Goal: Information Seeking & Learning: Learn about a topic

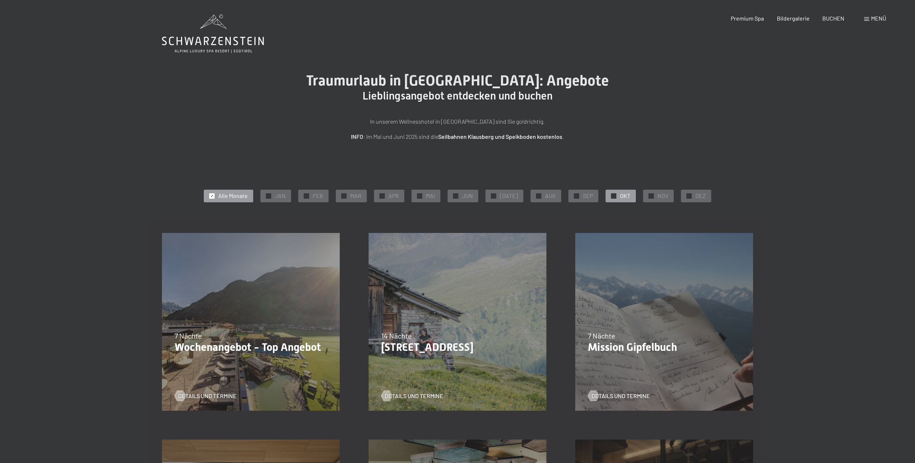
click at [612, 197] on span "✓" at bounding box center [613, 195] width 3 height 5
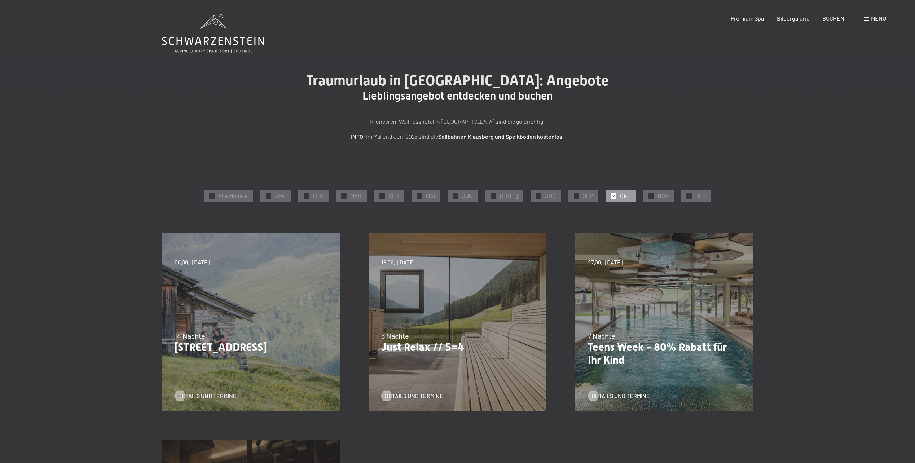
click at [612, 197] on span "✓" at bounding box center [613, 195] width 3 height 5
click at [589, 196] on div "✓ SEP" at bounding box center [583, 196] width 30 height 12
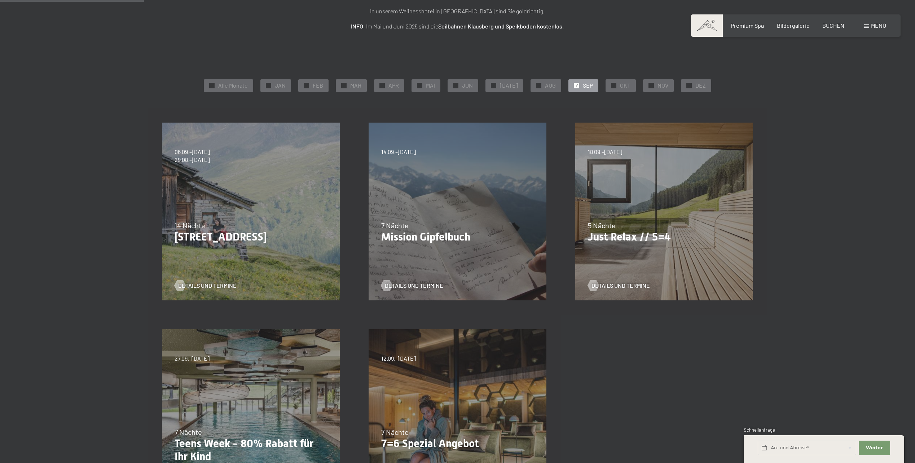
scroll to position [108, 0]
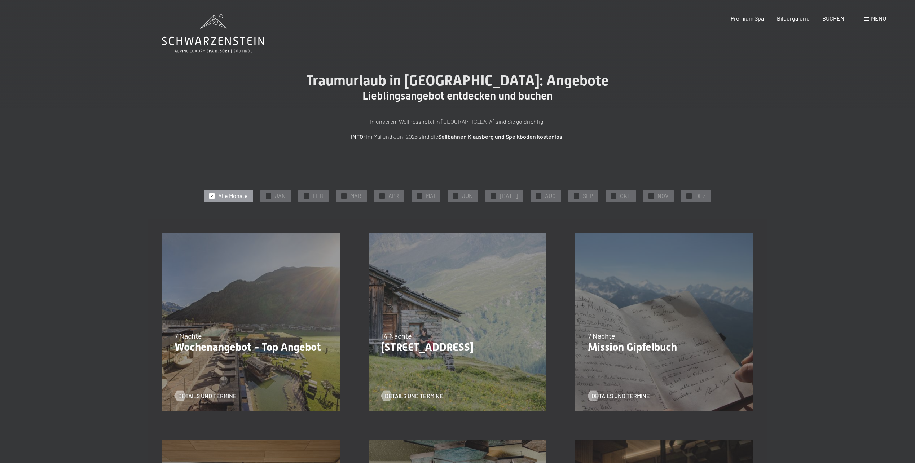
drag, startPoint x: 6, startPoint y: 1, endPoint x: 13, endPoint y: 32, distance: 32.4
click at [21, 77] on div "Traumurlaub in [GEOGRAPHIC_DATA]: Angebote Lieblingsangebot entdecken und buche…" at bounding box center [457, 106] width 915 height 69
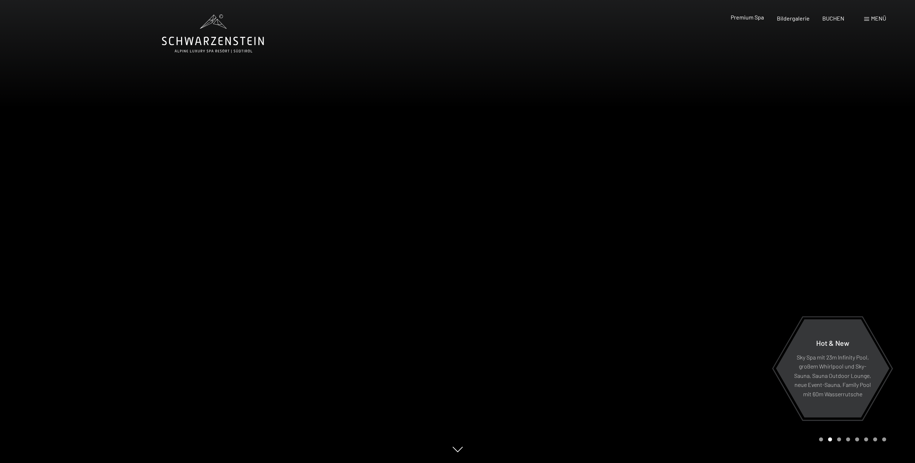
click at [748, 21] on div "Premium Spa" at bounding box center [747, 17] width 33 height 8
click at [866, 18] on span at bounding box center [866, 19] width 5 height 4
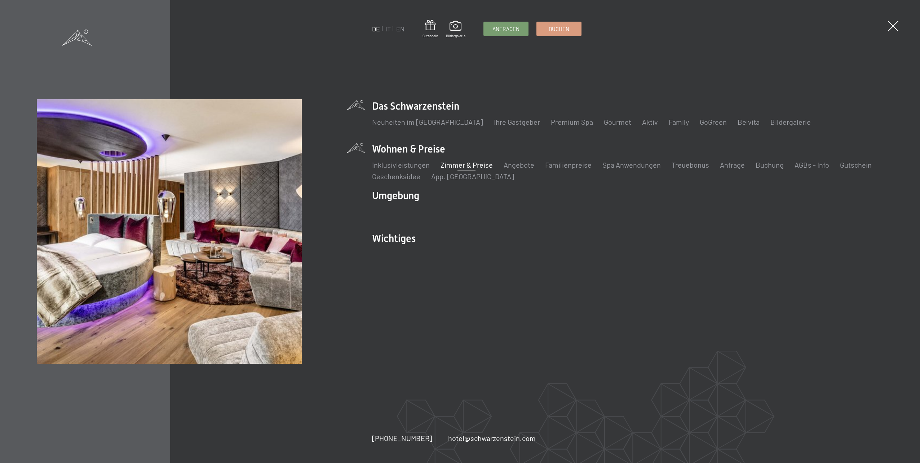
click at [454, 164] on link "Zimmer & Preise" at bounding box center [467, 165] width 52 height 9
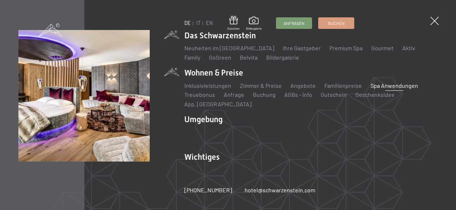
click at [393, 86] on link "Spa Anwendungen" at bounding box center [394, 85] width 48 height 7
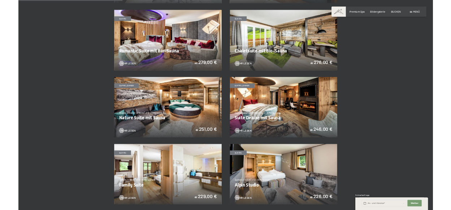
scroll to position [577, 0]
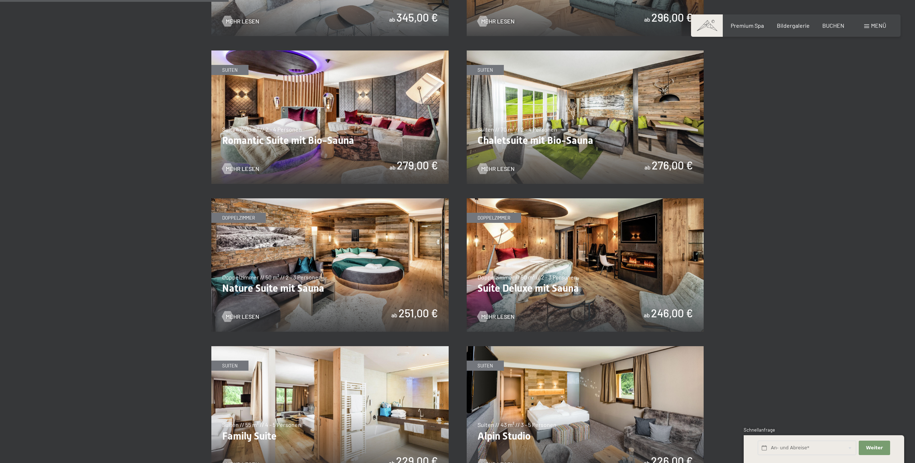
click at [560, 226] on img at bounding box center [585, 264] width 237 height 133
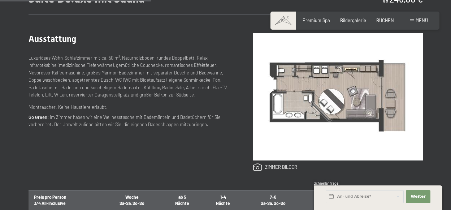
scroll to position [289, 0]
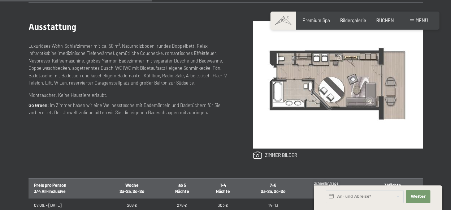
click at [343, 106] on img at bounding box center [338, 84] width 170 height 127
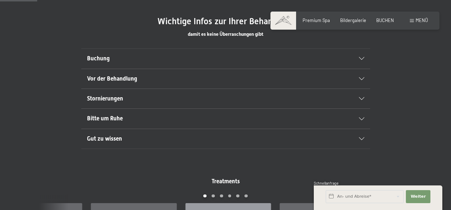
scroll to position [397, 0]
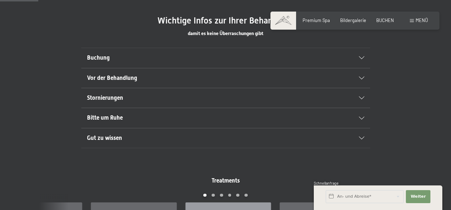
click at [151, 58] on h2 "Buchung" at bounding box center [211, 58] width 249 height 8
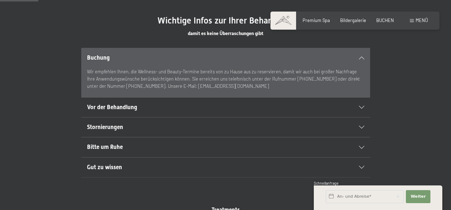
click at [150, 58] on h2 "Buchung" at bounding box center [211, 58] width 249 height 8
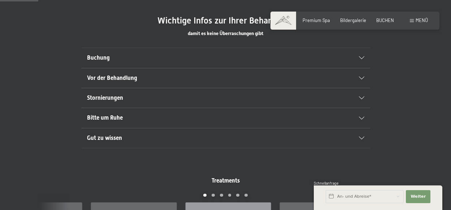
click at [146, 80] on h2 "Vor der Behandlung" at bounding box center [211, 78] width 249 height 8
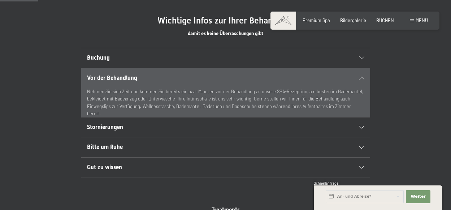
click at [146, 80] on h2 "Vor der Behandlung" at bounding box center [211, 78] width 249 height 8
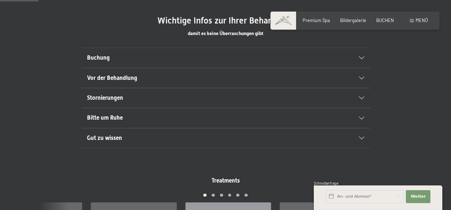
click at [144, 96] on h2 "Stornierungen" at bounding box center [211, 98] width 249 height 8
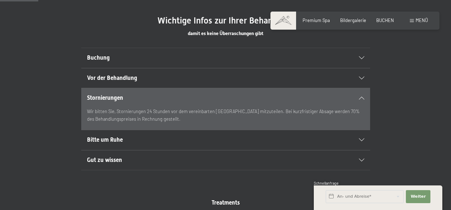
click at [144, 96] on h2 "Stornierungen" at bounding box center [211, 98] width 249 height 8
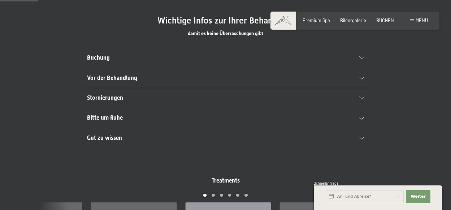
click at [142, 118] on h2 "Bitte um Ruhe" at bounding box center [211, 118] width 249 height 8
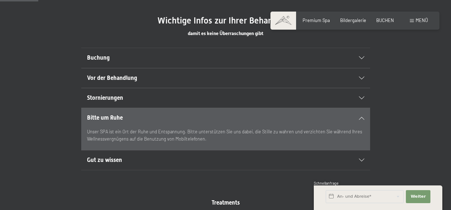
click at [149, 118] on h2 "Bitte um Ruhe" at bounding box center [211, 118] width 249 height 8
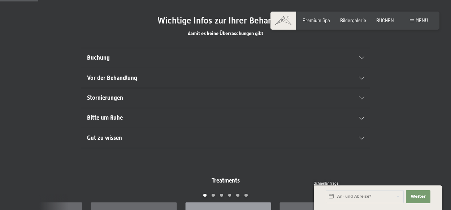
click at [148, 98] on h2 "Stornierungen" at bounding box center [211, 98] width 249 height 8
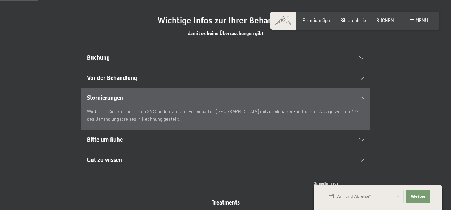
click at [148, 98] on h2 "Stornierungen" at bounding box center [211, 98] width 249 height 8
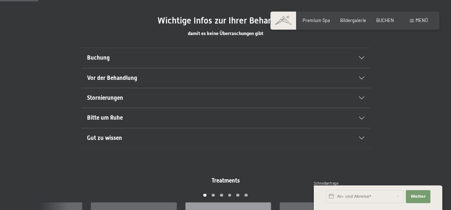
click at [140, 119] on h2 "Bitte um Ruhe" at bounding box center [211, 118] width 249 height 8
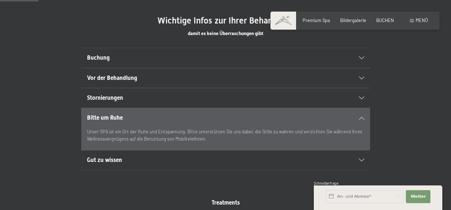
click at [140, 119] on h2 "Bitte um Ruhe" at bounding box center [211, 118] width 249 height 8
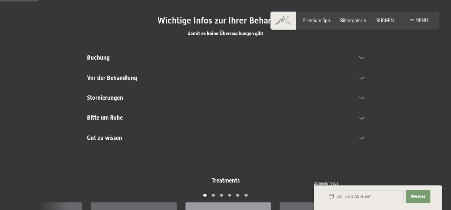
click at [136, 137] on h2 "Gut zu wissen" at bounding box center [211, 138] width 249 height 8
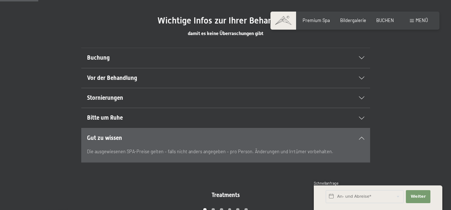
click at [136, 137] on h2 "Gut zu wissen" at bounding box center [211, 138] width 249 height 8
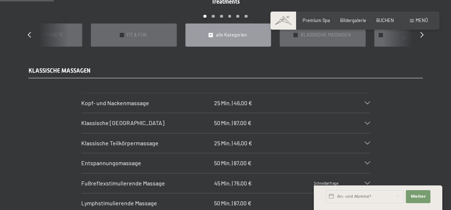
scroll to position [577, 0]
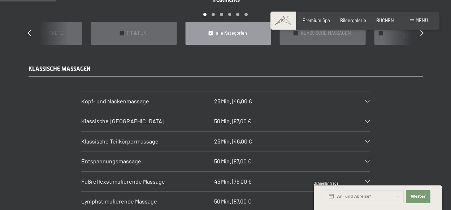
click at [365, 120] on icon at bounding box center [366, 121] width 5 height 3
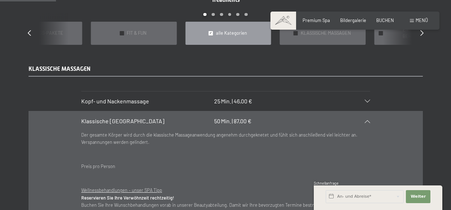
click at [365, 120] on icon at bounding box center [366, 121] width 5 height 3
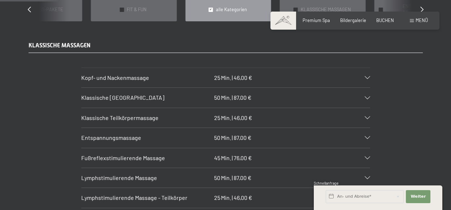
scroll to position [613, 0]
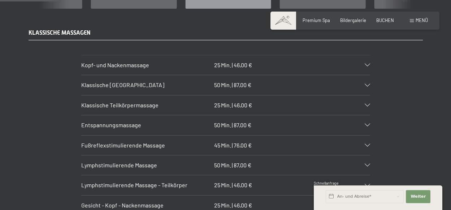
click at [309, 140] on div "Fußreflexstimulierende Massage 45 Min. | 76,00 €" at bounding box center [225, 144] width 289 height 19
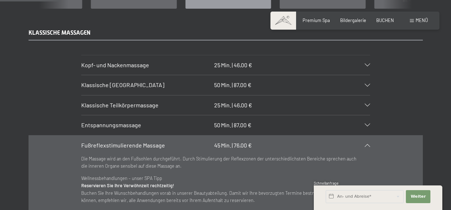
click at [309, 138] on div "Fußreflexstimulierende Massage 45 Min. | 76,00 €" at bounding box center [225, 144] width 289 height 19
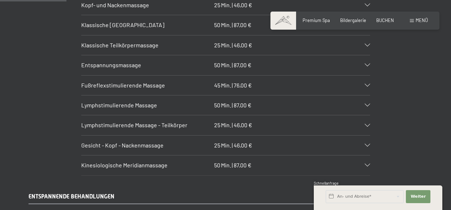
scroll to position [685, 0]
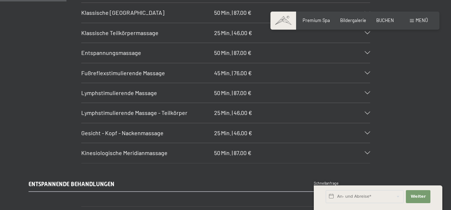
click at [172, 125] on span "Einwilligung Marketing*" at bounding box center [185, 125] width 60 height 7
click at [152, 125] on input "Einwilligung Marketing*" at bounding box center [148, 125] width 7 height 7
click at [364, 123] on div "Gesicht - Kopf - Nackenmassage 25 Min. | 46,00 €" at bounding box center [225, 132] width 289 height 19
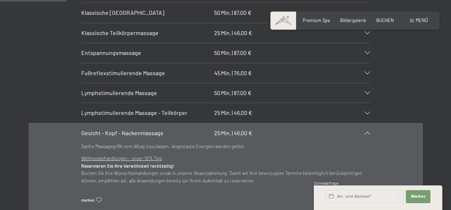
click at [370, 123] on section "Gesicht - Kopf - Nackenmassage 25 Min. | 46,00 € Sanfte Massagegriffe vom Allta…" at bounding box center [225, 167] width 289 height 88
click at [368, 131] on icon at bounding box center [366, 132] width 5 height 3
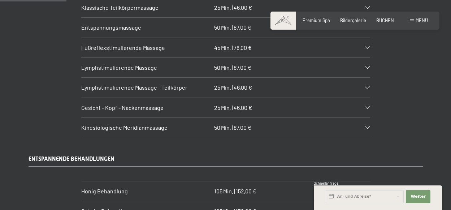
scroll to position [721, 0]
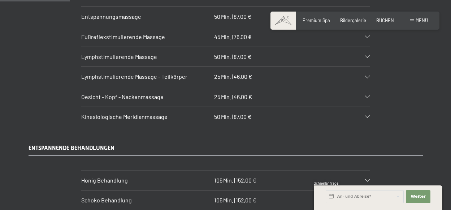
click at [369, 107] on div "Kinesiologische Meridianmassage 50 Min. | 87,00 €" at bounding box center [225, 116] width 289 height 19
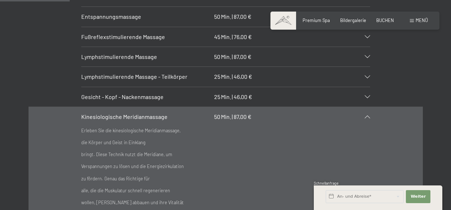
click at [368, 115] on icon at bounding box center [366, 116] width 5 height 3
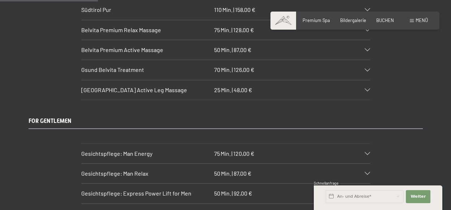
scroll to position [1046, 0]
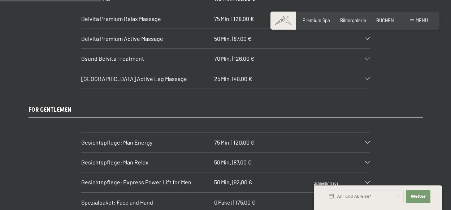
click at [172, 158] on h3 "Gesichtspflege: Man Relax" at bounding box center [146, 162] width 130 height 8
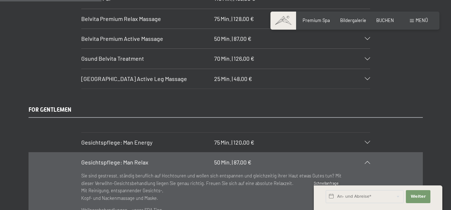
click at [171, 158] on h3 "Gesichtspflege: Man Relax" at bounding box center [146, 162] width 130 height 8
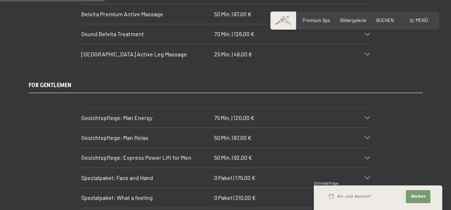
scroll to position [1082, 0]
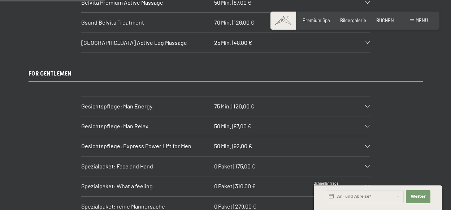
click at [167, 144] on div "Gesichtspflege: Express Power Lift for Men 50 Min. | 92,00 €" at bounding box center [225, 145] width 289 height 19
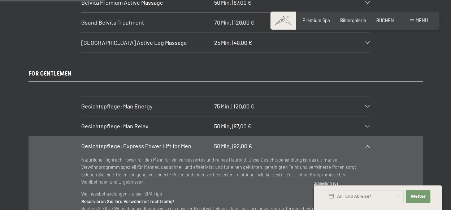
click at [166, 142] on span "Gesichtspflege: Express Power Lift for Men" at bounding box center [136, 145] width 110 height 7
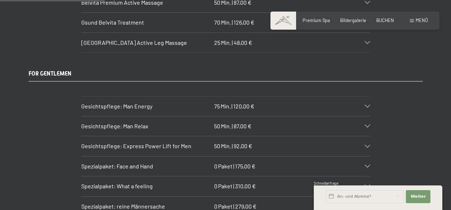
click at [158, 162] on h3 "Spezialpaket: Face and Hand" at bounding box center [146, 166] width 130 height 8
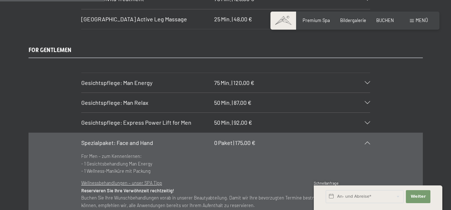
scroll to position [1118, 0]
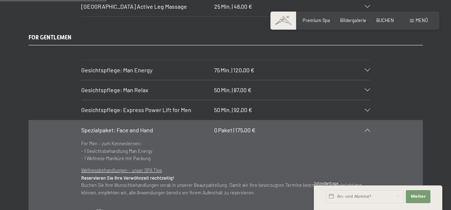
click at [167, 126] on h3 "Spezialpaket: Face and Hand" at bounding box center [146, 130] width 130 height 8
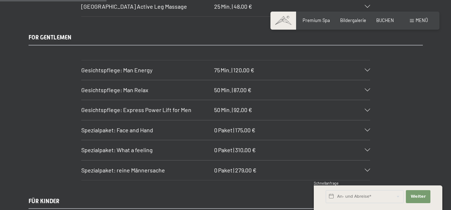
click at [192, 148] on div "Spezialpaket: What a feeling 0 Paket | 310,00 €" at bounding box center [225, 149] width 289 height 19
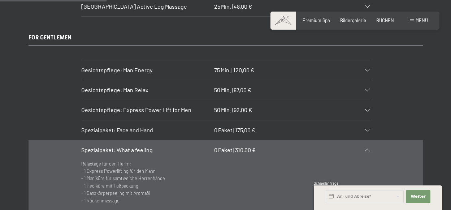
click at [192, 146] on h3 "Spezialpaket: What a feeling" at bounding box center [146, 150] width 130 height 8
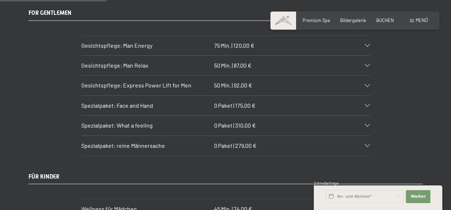
scroll to position [1154, 0]
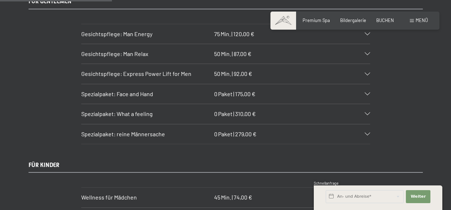
click at [193, 127] on span "Einwilligung Marketing*" at bounding box center [185, 125] width 60 height 7
click at [152, 127] on input "Einwilligung Marketing*" at bounding box center [148, 125] width 7 height 7
click at [194, 125] on span "Einwilligung Marketing*" at bounding box center [185, 125] width 60 height 7
click at [152, 125] on input "Einwilligung Marketing*" at bounding box center [148, 125] width 7 height 7
checkbox input "false"
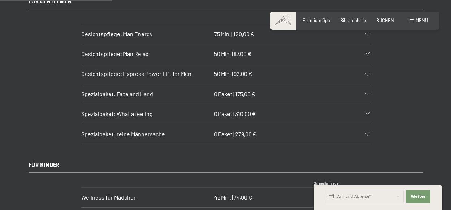
click at [364, 132] on div at bounding box center [363, 133] width 13 height 3
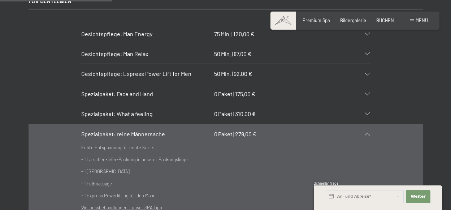
click at [362, 132] on div at bounding box center [363, 133] width 13 height 3
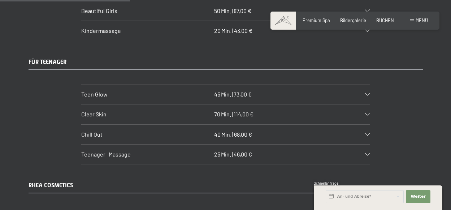
scroll to position [1371, 0]
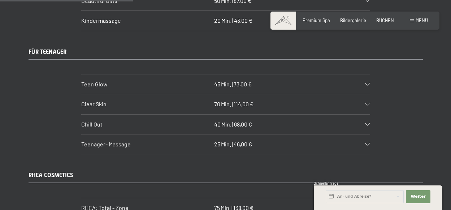
click at [365, 83] on icon at bounding box center [366, 84] width 5 height 3
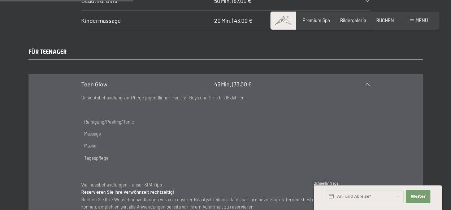
click at [365, 83] on icon at bounding box center [366, 84] width 5 height 3
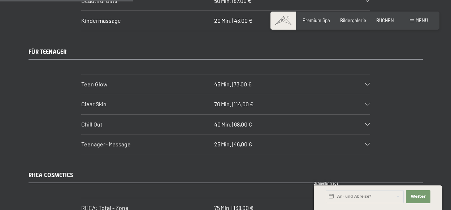
click at [368, 123] on icon at bounding box center [366, 124] width 5 height 3
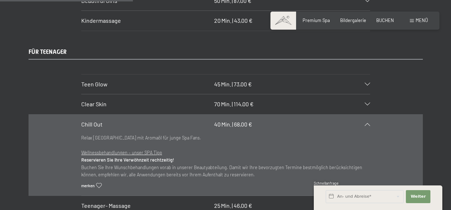
click at [368, 123] on icon at bounding box center [366, 124] width 5 height 3
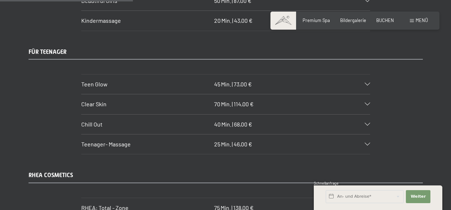
click at [366, 134] on div "Teenager- Massage 25 Min. | 46,00 €" at bounding box center [225, 143] width 289 height 19
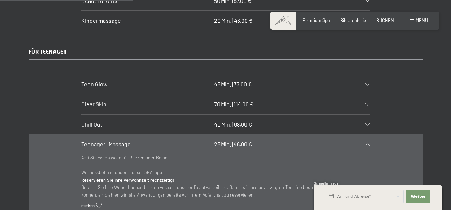
click at [366, 134] on div "Teenager- Massage 25 Min. | 46,00 €" at bounding box center [225, 143] width 289 height 19
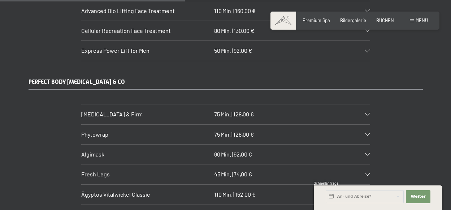
scroll to position [1912, 0]
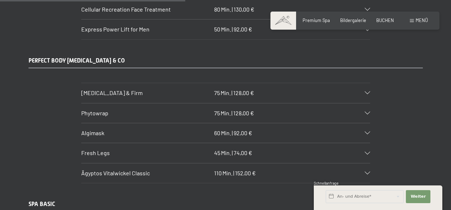
click at [264, 148] on div "Fresh Legs 45 Min. | 74,00 €" at bounding box center [225, 152] width 289 height 19
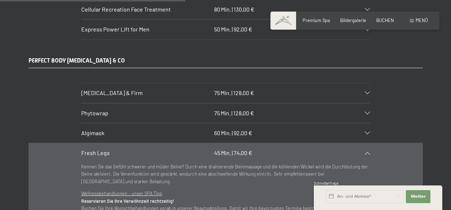
click at [264, 148] on div "Fresh Legs 45 Min. | 74,00 €" at bounding box center [225, 152] width 289 height 19
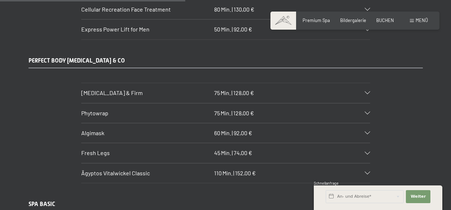
click at [264, 148] on div "Fresh Legs 45 Min. | 74,00 €" at bounding box center [225, 152] width 289 height 19
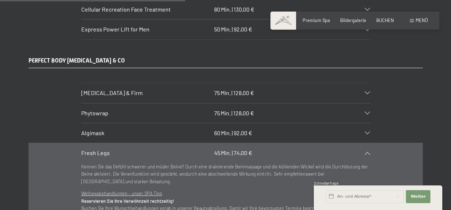
click at [264, 148] on div "Fresh Legs 45 Min. | 74,00 €" at bounding box center [225, 152] width 289 height 19
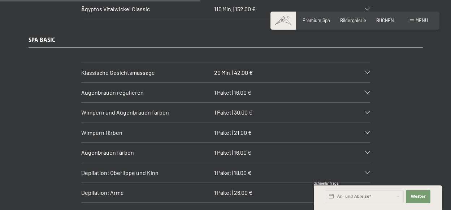
scroll to position [2056, 0]
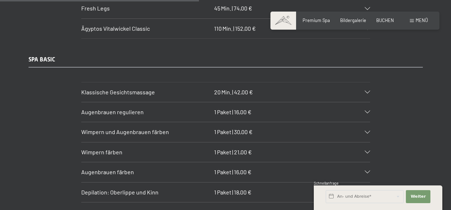
click at [267, 113] on div "Augenbrauen regulieren 1 Paket | 16,00 €" at bounding box center [225, 111] width 289 height 19
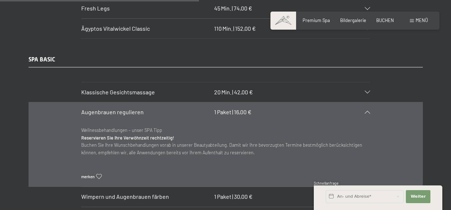
click at [265, 109] on div "Augenbrauen regulieren 1 Paket | 16,00 €" at bounding box center [225, 111] width 289 height 19
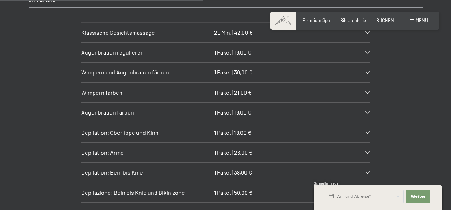
scroll to position [2128, 0]
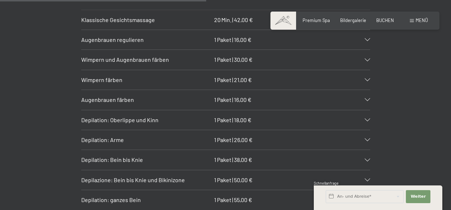
click at [266, 111] on div "Depilation: Oberlippe und Kinn 1 Paket | 18,00 €" at bounding box center [225, 119] width 289 height 19
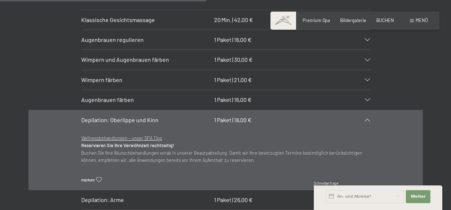
click at [265, 113] on div "Depilation: Oberlippe und Kinn 1 Paket | 18,00 €" at bounding box center [225, 119] width 289 height 19
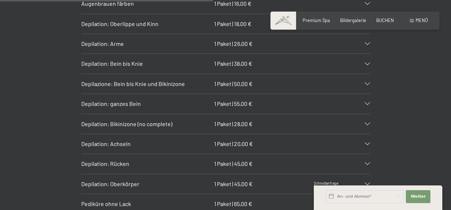
scroll to position [2236, 0]
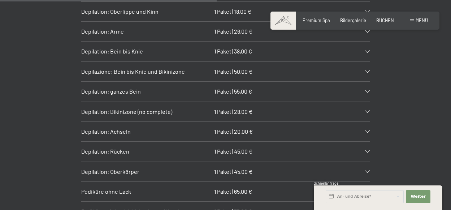
click at [266, 107] on div "Depilation: Bikinizone (no complete) 1 Paket | 28,00 €" at bounding box center [225, 111] width 289 height 19
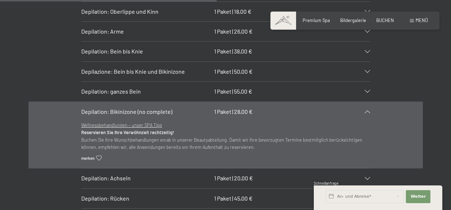
click at [266, 107] on div "Depilation: Bikinizone (no complete) 1 Paket | 28,00 €" at bounding box center [225, 111] width 289 height 19
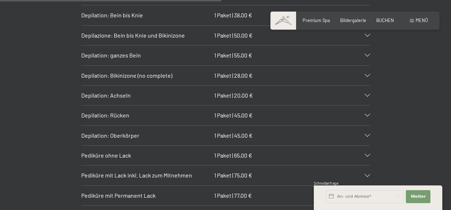
scroll to position [2308, 0]
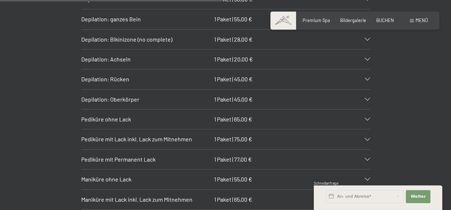
click at [254, 90] on div "Depilation: Oberkörper 1 Paket | 45,00 €" at bounding box center [225, 98] width 289 height 19
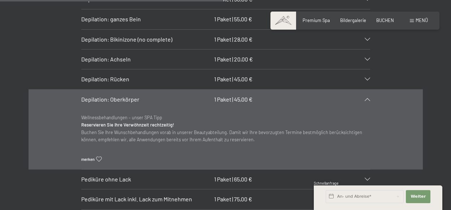
click at [254, 90] on div "Depilation: Oberkörper 1 Paket | 45,00 €" at bounding box center [225, 98] width 289 height 19
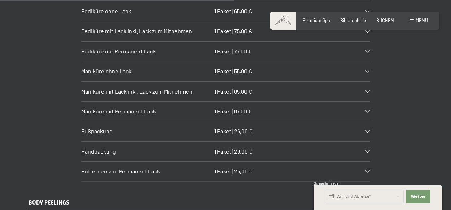
scroll to position [2417, 0]
click at [279, 123] on div "Fußpackung 1 Paket | 26,00 €" at bounding box center [225, 130] width 289 height 19
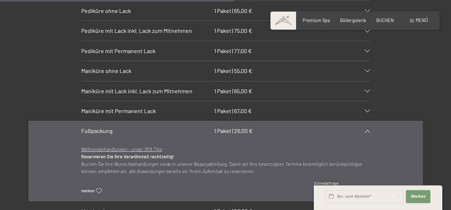
click at [278, 123] on div "Fußpackung 1 Paket | 26,00 €" at bounding box center [225, 130] width 289 height 19
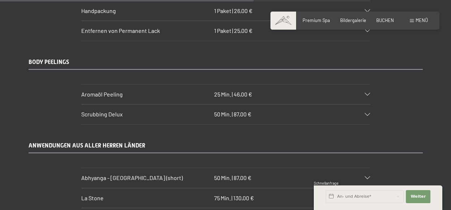
scroll to position [2633, 0]
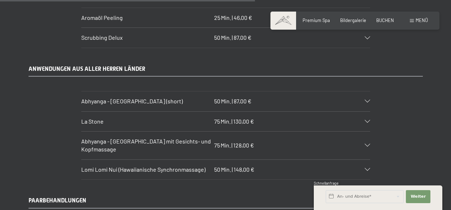
click at [282, 96] on div "Abhyanga - Ganzkörpermassage (short) 50 Min. | 87,00 €" at bounding box center [225, 100] width 289 height 19
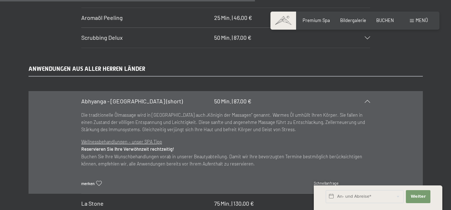
click at [280, 96] on div "Abhyanga - Ganzkörpermassage (short) 50 Min. | 87,00 €" at bounding box center [225, 100] width 289 height 19
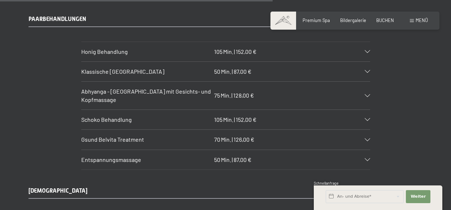
scroll to position [2813, 0]
click at [302, 64] on div "Klassische Ganzkörpermassage 50 Min. | 87,00 €" at bounding box center [225, 71] width 289 height 19
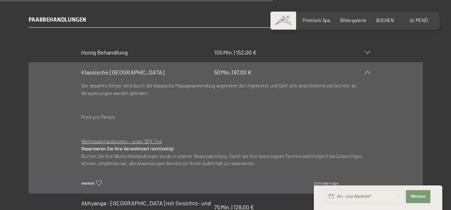
click at [301, 66] on div "Klassische Ganzkörpermassage 50 Min. | 87,00 €" at bounding box center [225, 71] width 289 height 19
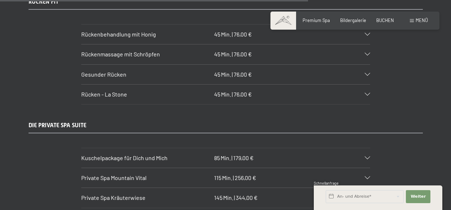
scroll to position [3210, 0]
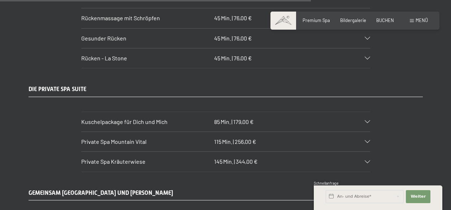
click at [171, 118] on h3 "Kuschelpackage für Dich und Mich" at bounding box center [146, 122] width 130 height 8
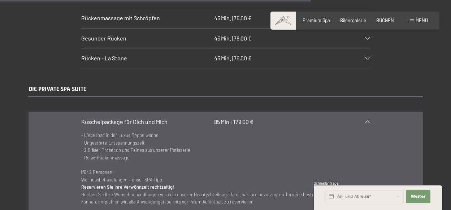
click at [170, 118] on h3 "Kuschelpackage für Dich und Mich" at bounding box center [146, 122] width 130 height 8
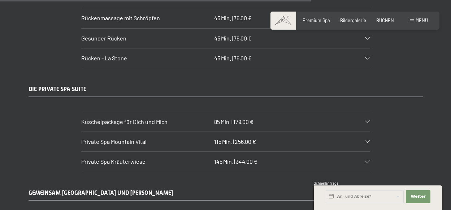
click at [149, 137] on h3 "Private Spa Mountain Vital" at bounding box center [146, 141] width 130 height 8
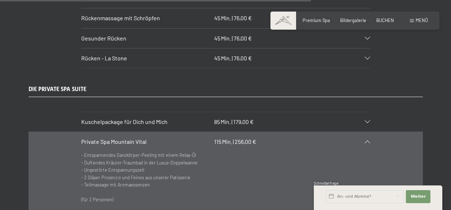
click at [148, 137] on h3 "Private Spa Mountain Vital" at bounding box center [146, 141] width 130 height 8
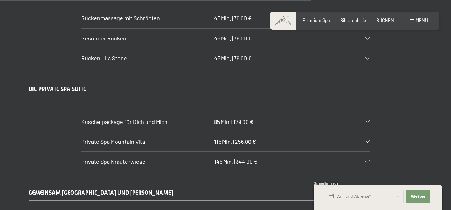
click at [149, 118] on span "Kuschelpackage für Dich und Mich" at bounding box center [124, 121] width 86 height 7
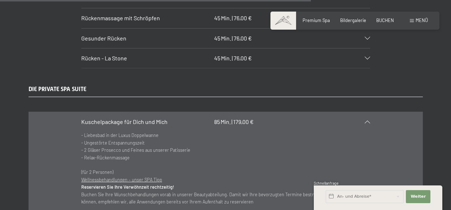
click at [147, 118] on span "Kuschelpackage für Dich und Mich" at bounding box center [124, 121] width 86 height 7
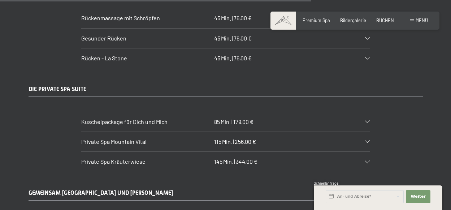
click at [136, 138] on span "Private Spa Mountain Vital" at bounding box center [113, 141] width 65 height 7
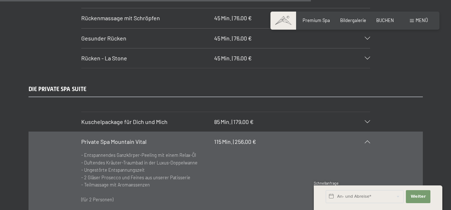
click at [136, 138] on span "Private Spa Mountain Vital" at bounding box center [113, 141] width 65 height 7
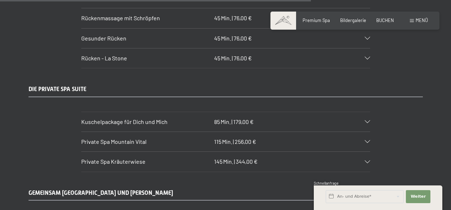
click at [129, 158] on span "Private Spa Kräuterwiese" at bounding box center [113, 161] width 64 height 7
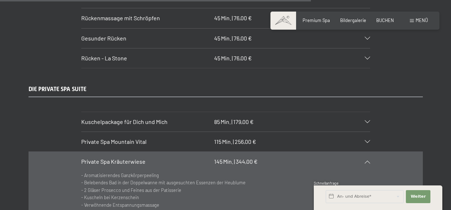
click at [87, 158] on span "Private Spa Kräuterwiese" at bounding box center [113, 161] width 64 height 7
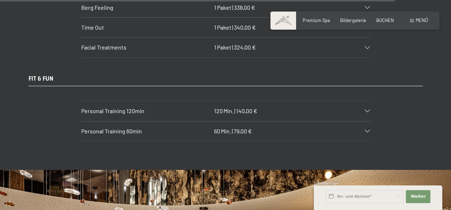
scroll to position [4076, 0]
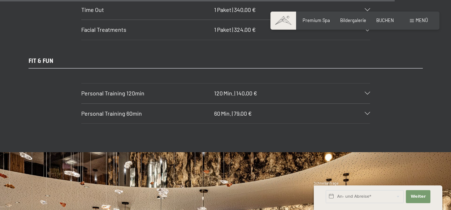
click at [141, 89] on span "Personal Training 120min" at bounding box center [112, 92] width 63 height 7
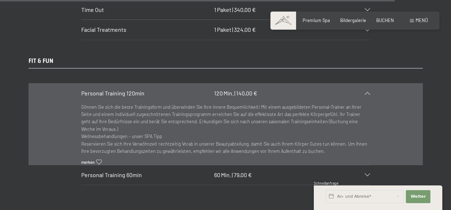
click at [141, 89] on span "Personal Training 120min" at bounding box center [112, 92] width 63 height 7
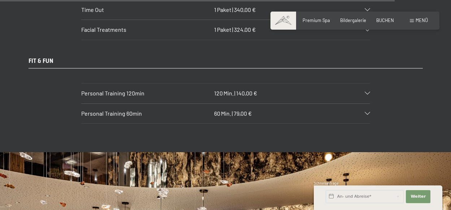
click at [113, 110] on span "Personal Training 60min" at bounding box center [111, 113] width 61 height 7
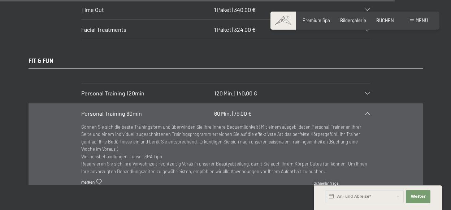
click at [113, 110] on span "Personal Training 60min" at bounding box center [111, 113] width 61 height 7
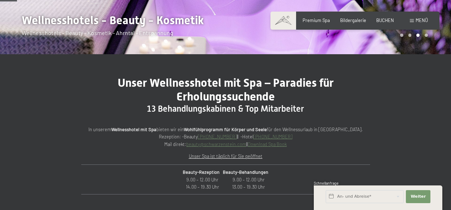
scroll to position [0, 0]
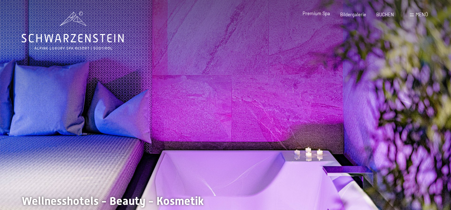
click at [322, 15] on span "Premium Spa" at bounding box center [315, 13] width 27 height 6
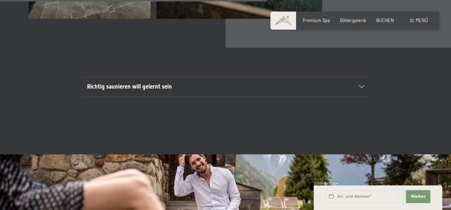
scroll to position [1984, 0]
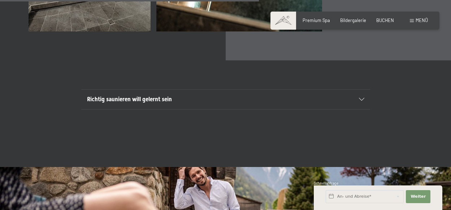
click at [169, 89] on div "Richtig saunieren will gelernt sein" at bounding box center [225, 98] width 277 height 19
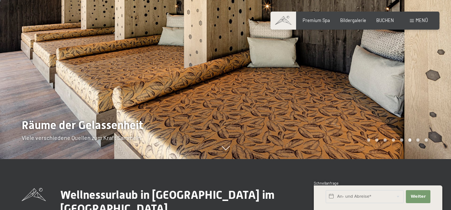
scroll to position [0, 0]
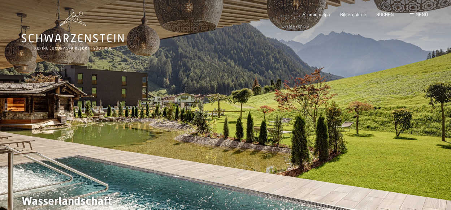
click at [74, 38] on icon at bounding box center [73, 38] width 102 height 9
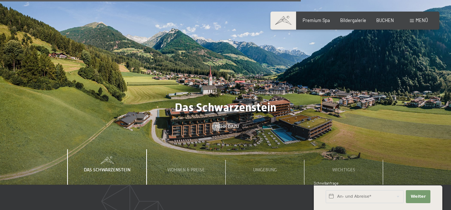
scroll to position [1803, 0]
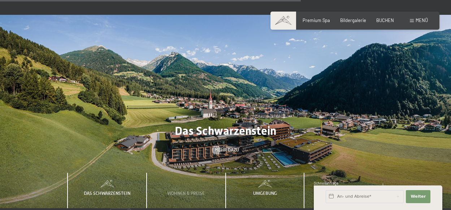
click at [264, 190] on span "Umgebung" at bounding box center [265, 192] width 24 height 5
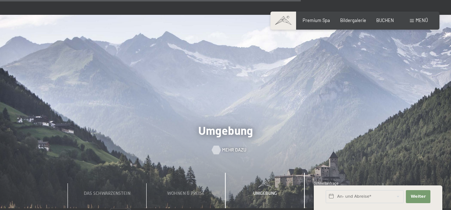
click at [222, 146] on span "Mehr dazu" at bounding box center [234, 149] width 24 height 6
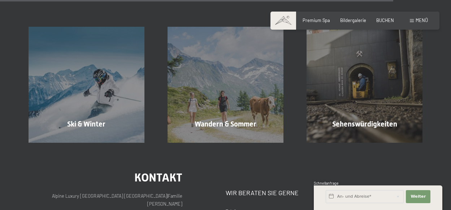
scroll to position [1840, 0]
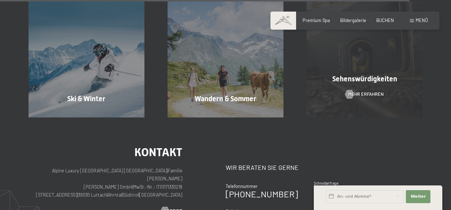
click at [343, 73] on div "Sehenswürdigkeiten Mehr erfahren" at bounding box center [364, 59] width 139 height 116
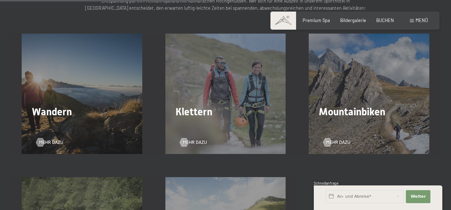
scroll to position [909, 0]
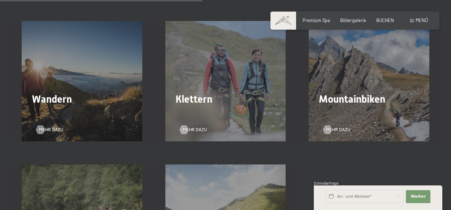
click at [342, 128] on span "Mehr dazu" at bounding box center [338, 129] width 24 height 6
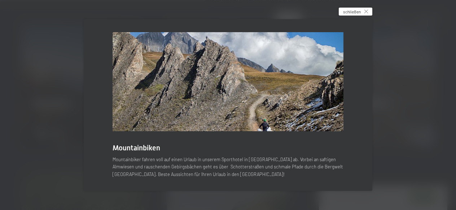
click at [362, 10] on div "schließen" at bounding box center [356, 12] width 34 height 8
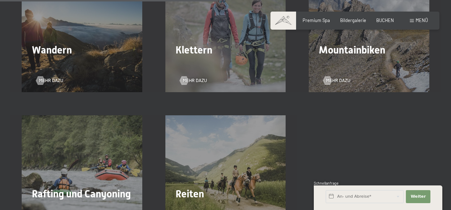
click at [54, 57] on div "Wandern Mehr dazu" at bounding box center [82, 32] width 144 height 120
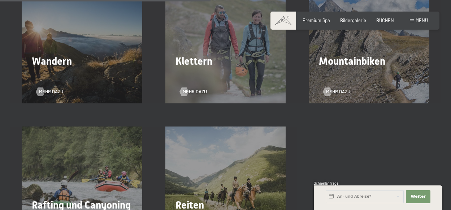
scroll to position [945, 0]
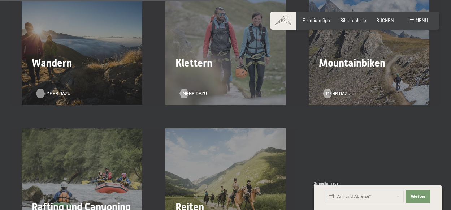
click at [54, 92] on span "Mehr dazu" at bounding box center [58, 93] width 24 height 6
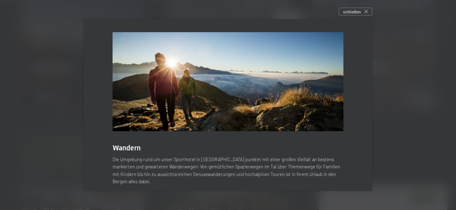
click at [53, 68] on div at bounding box center [228, 105] width 456 height 210
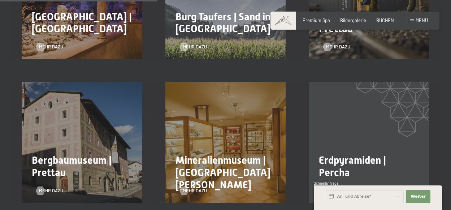
scroll to position [397, 0]
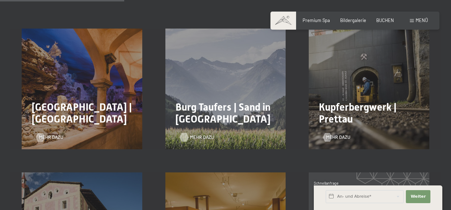
click at [202, 134] on span "Mehr dazu" at bounding box center [202, 137] width 24 height 6
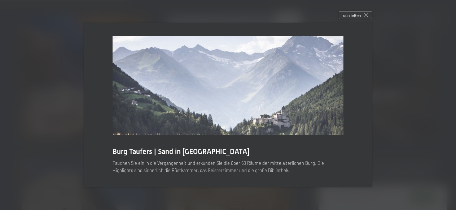
click at [264, 119] on img at bounding box center [228, 85] width 231 height 99
click at [353, 14] on span "schließen" at bounding box center [352, 15] width 18 height 6
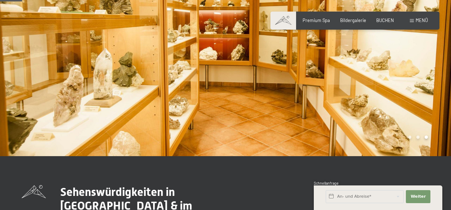
scroll to position [72, 0]
